Goal: Find specific fact: Find specific page/section

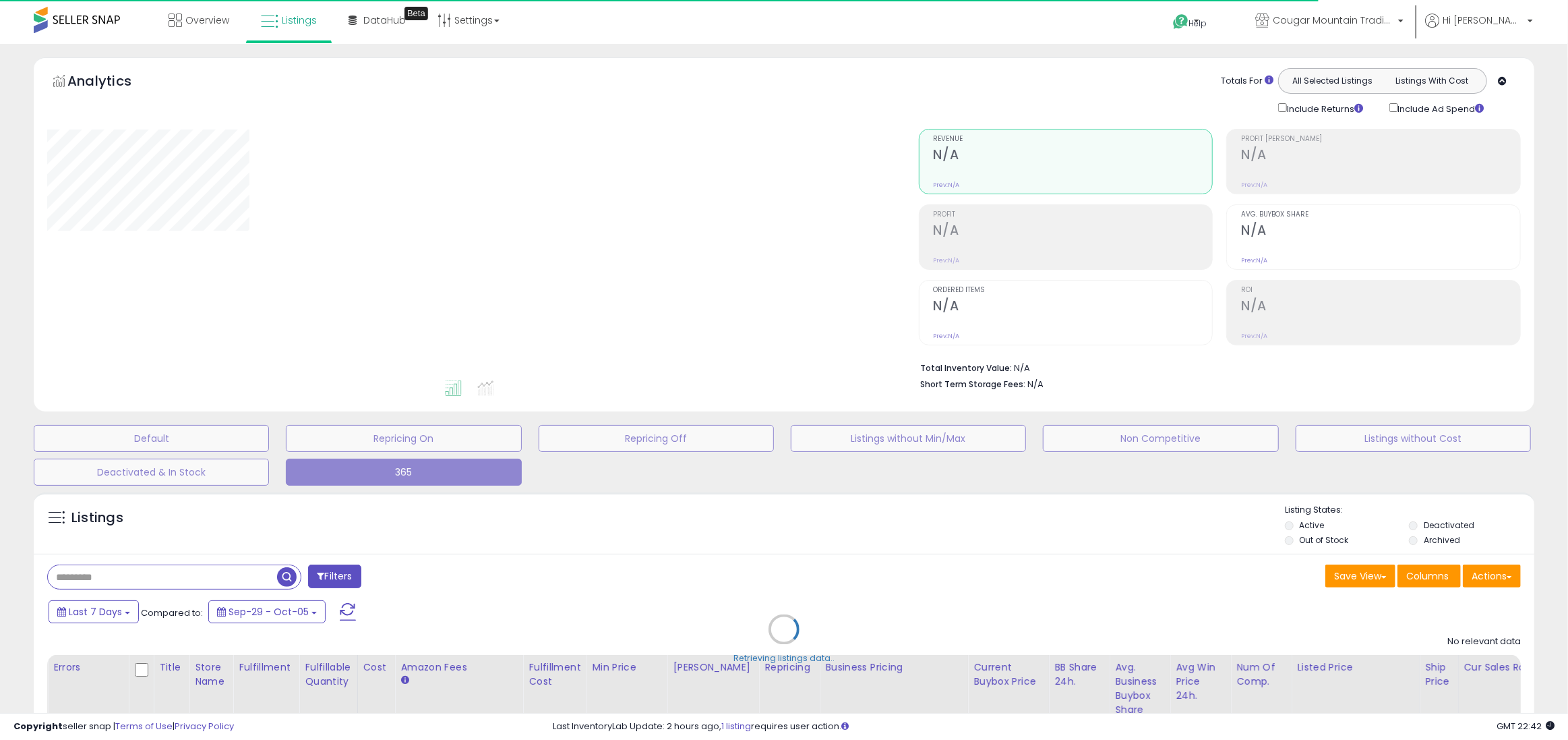
type input "*****"
select select "**"
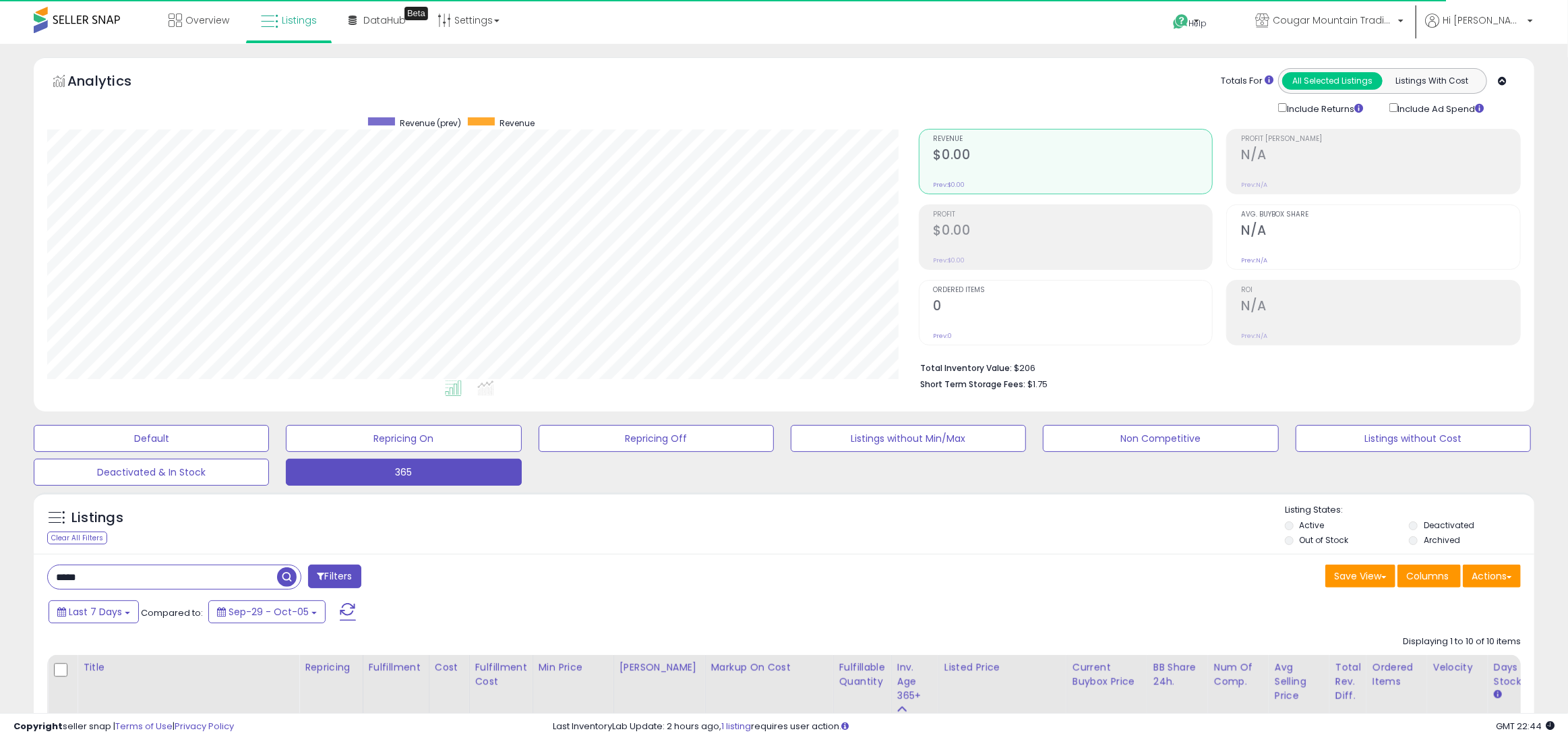
scroll to position [3, 0]
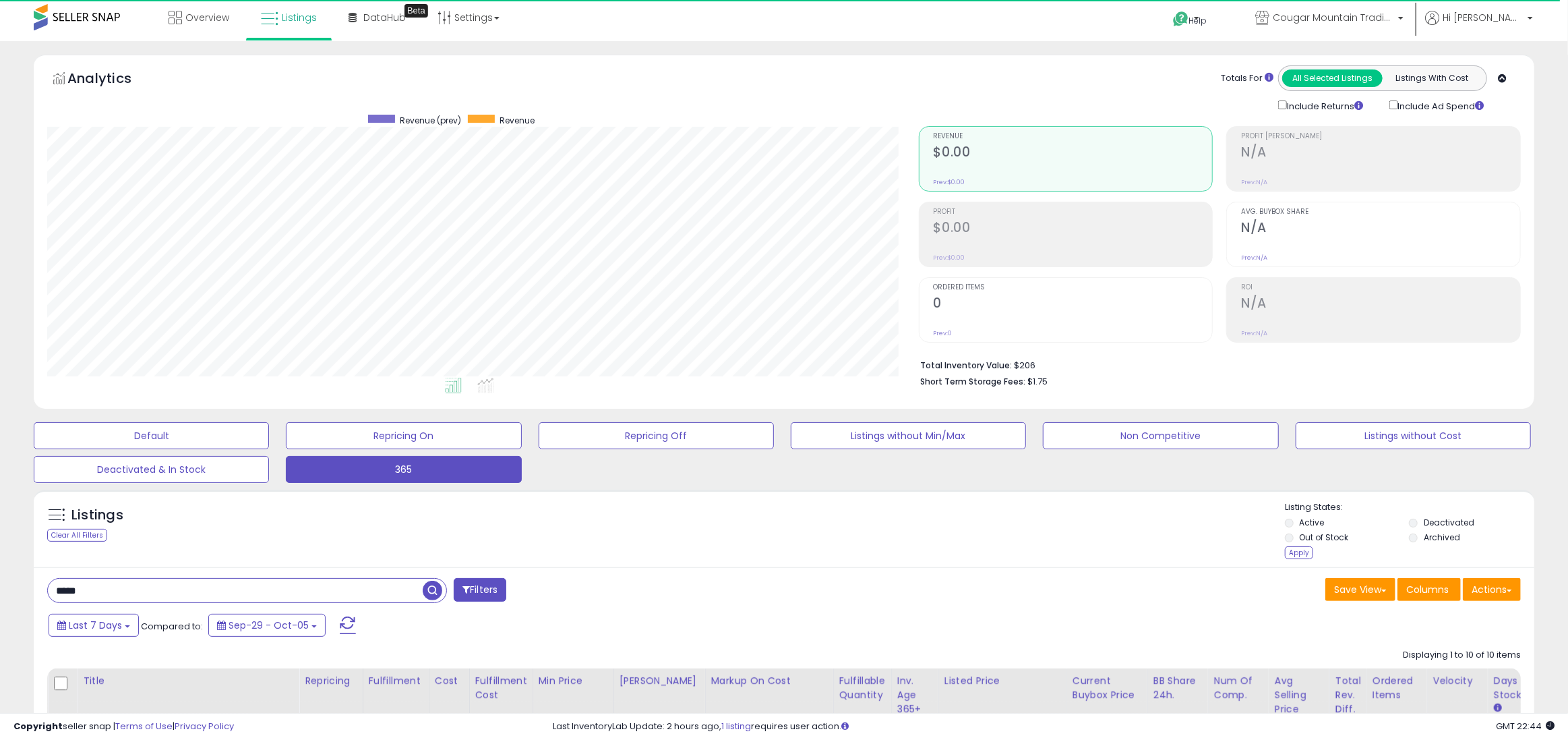
drag, startPoint x: 92, startPoint y: 594, endPoint x: -1, endPoint y: 583, distance: 93.6
click at [0, 583] on html "Unable to login Retrieving listings data.. has not yet accepted the Terms of Us…" at bounding box center [784, 367] width 1568 height 740
click at [434, 594] on span "button" at bounding box center [433, 591] width 20 height 20
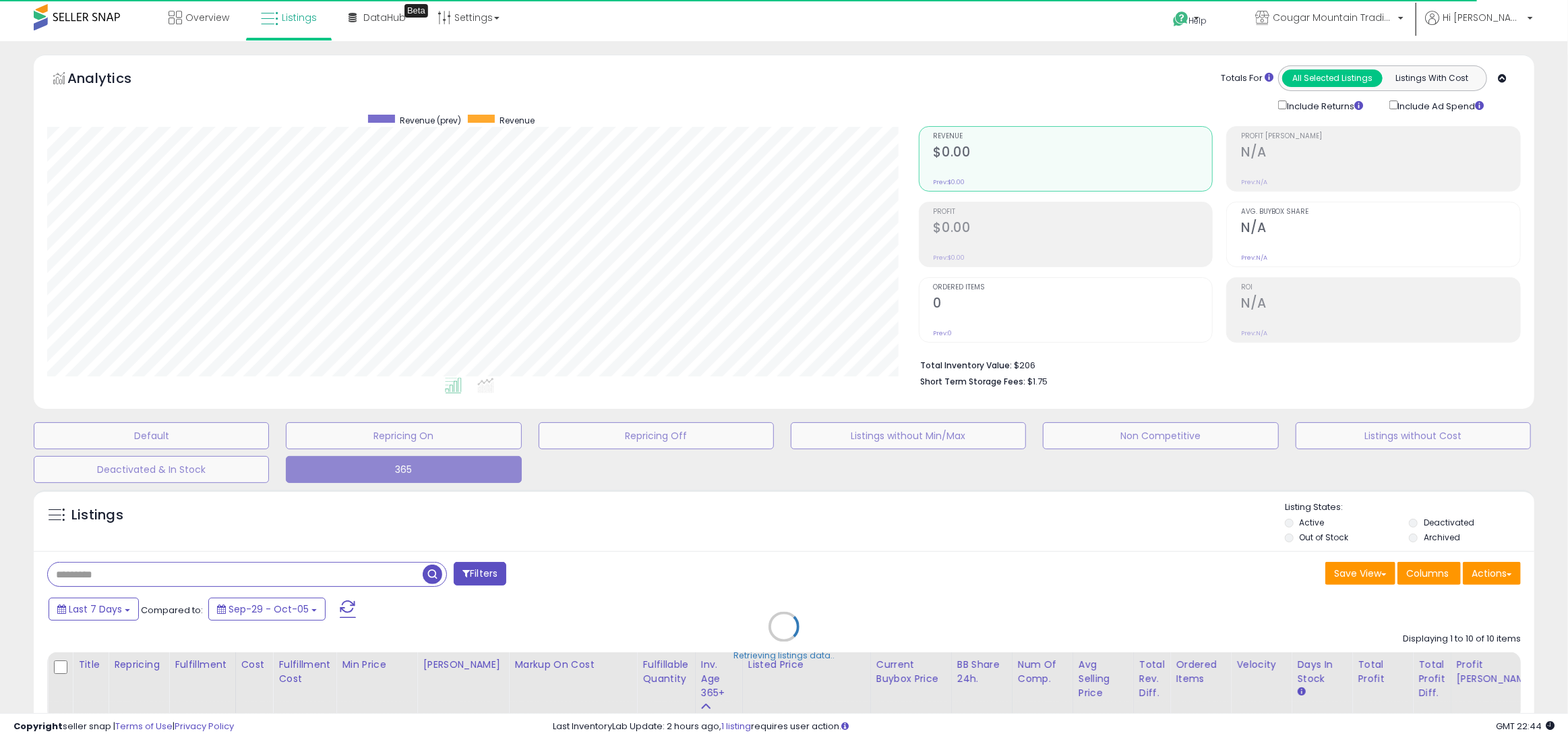
click at [1287, 537] on div "Retrieving listings data.." at bounding box center [784, 636] width 1521 height 308
drag, startPoint x: 1412, startPoint y: 519, endPoint x: 1415, endPoint y: 540, distance: 21.2
click at [1411, 521] on div "Retrieving listings data.." at bounding box center [784, 636] width 1521 height 308
click at [1414, 538] on div "Retrieving listings data.." at bounding box center [784, 636] width 1521 height 308
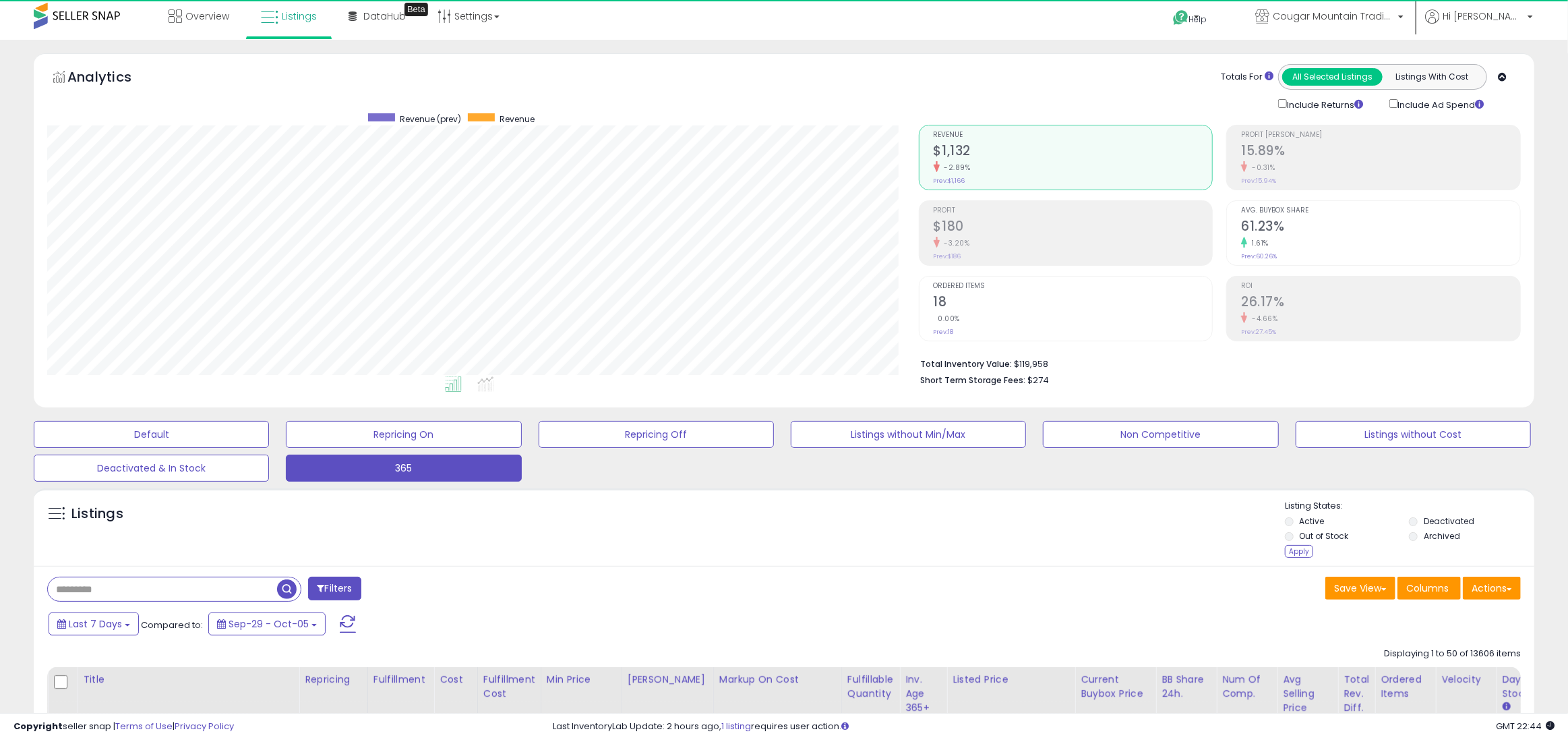
scroll to position [277, 871]
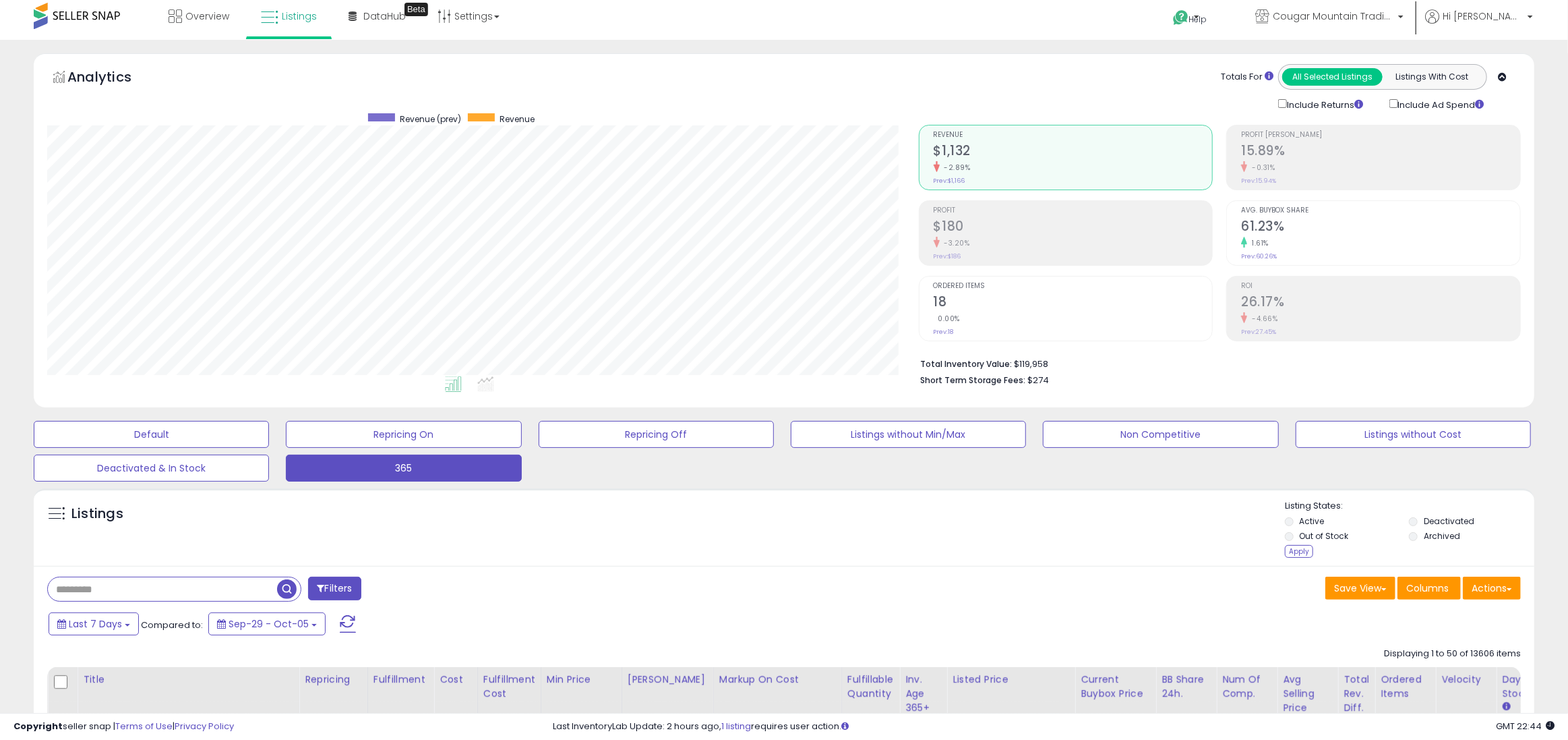
click at [1306, 550] on div "Apply" at bounding box center [1299, 551] width 28 height 13
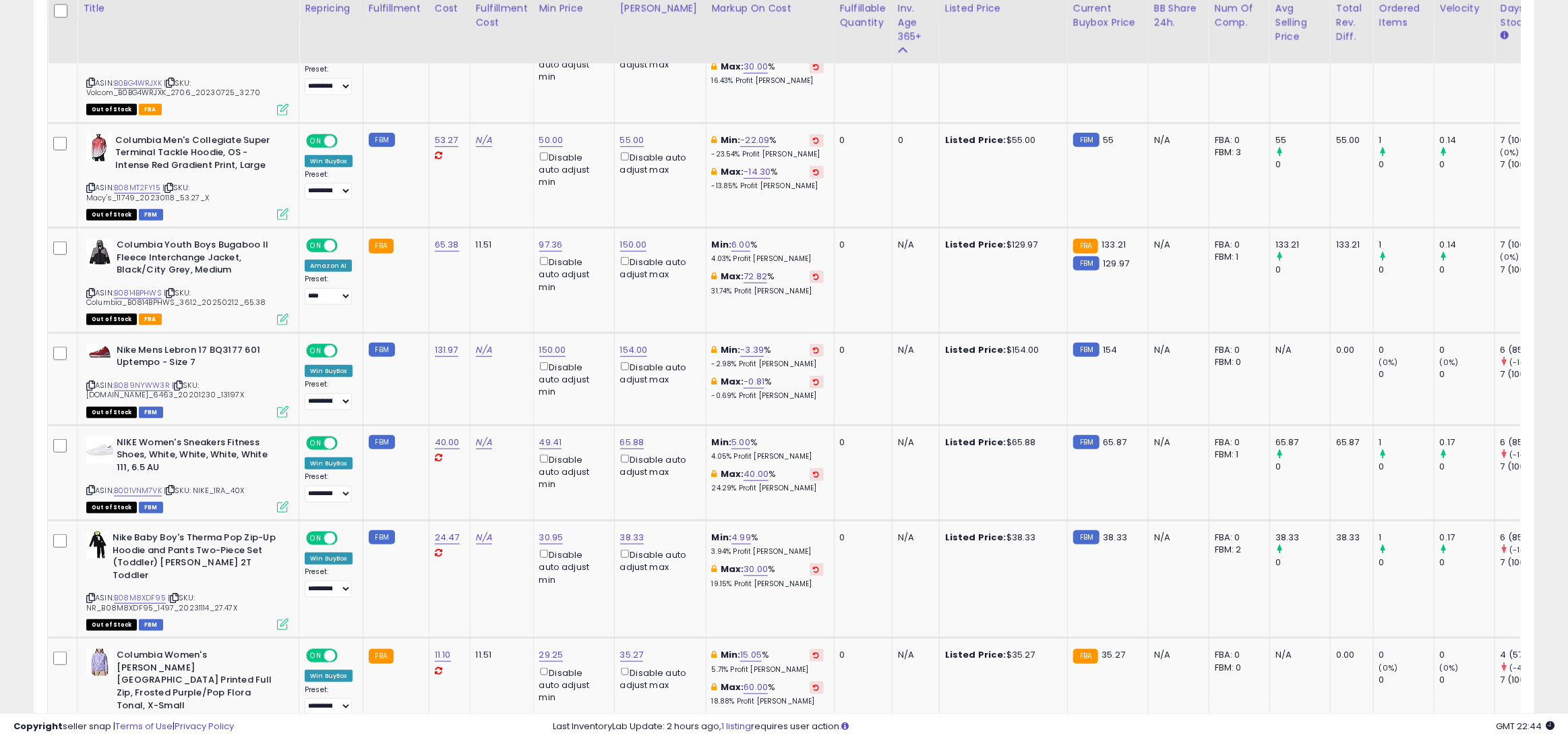
scroll to position [790, 0]
copy link "B089NYWW3R"
